Goal: Information Seeking & Learning: Learn about a topic

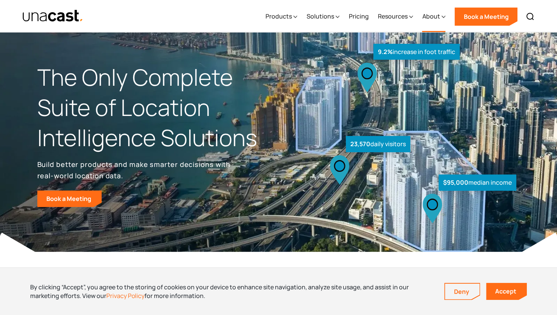
click at [439, 24] on div "About" at bounding box center [433, 16] width 23 height 31
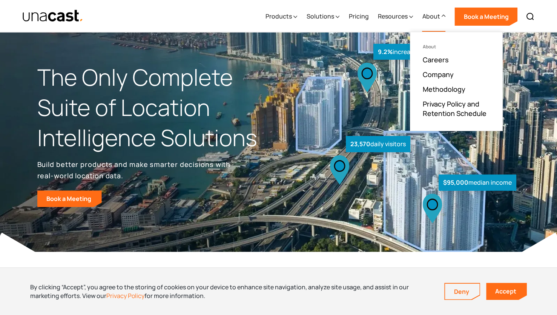
click at [331, 156] on icon at bounding box center [339, 169] width 19 height 29
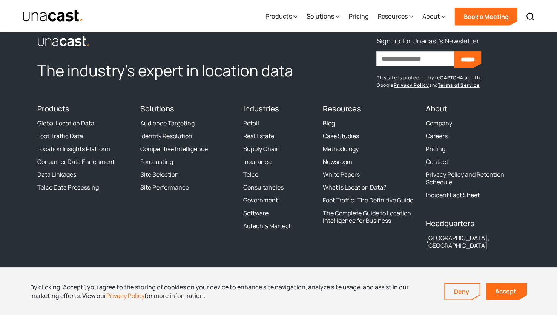
scroll to position [2317, 0]
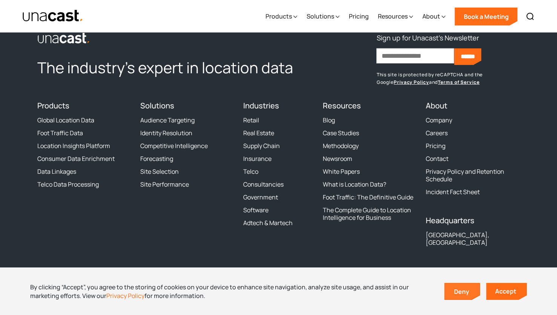
click at [458, 294] on link "Deny" at bounding box center [462, 291] width 35 height 16
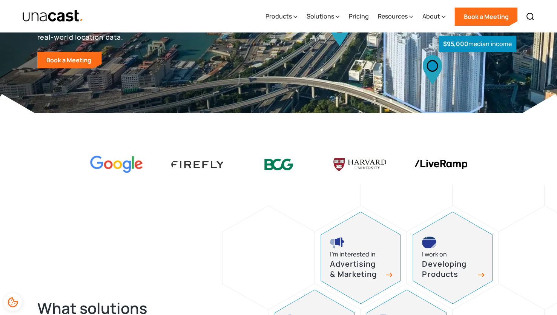
scroll to position [0, 0]
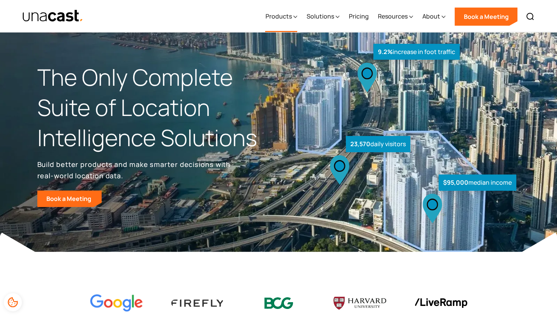
click at [281, 13] on div "Products" at bounding box center [278, 16] width 26 height 9
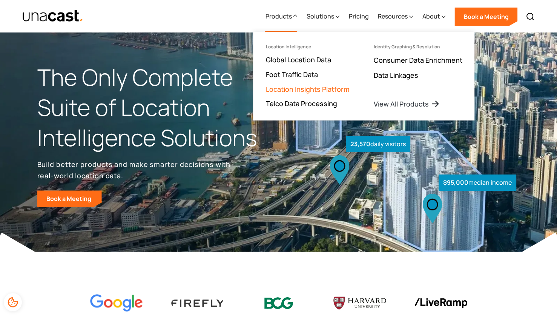
click at [306, 90] on link "Location Insights Platform" at bounding box center [308, 89] width 84 height 9
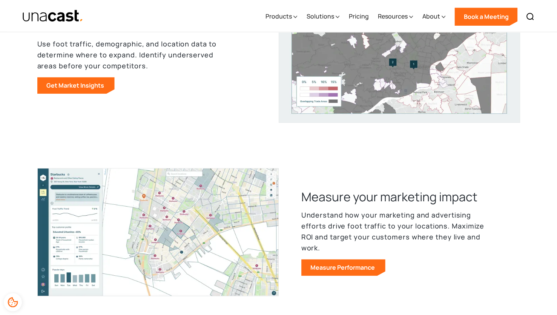
scroll to position [263, 0]
